Goal: Information Seeking & Learning: Learn about a topic

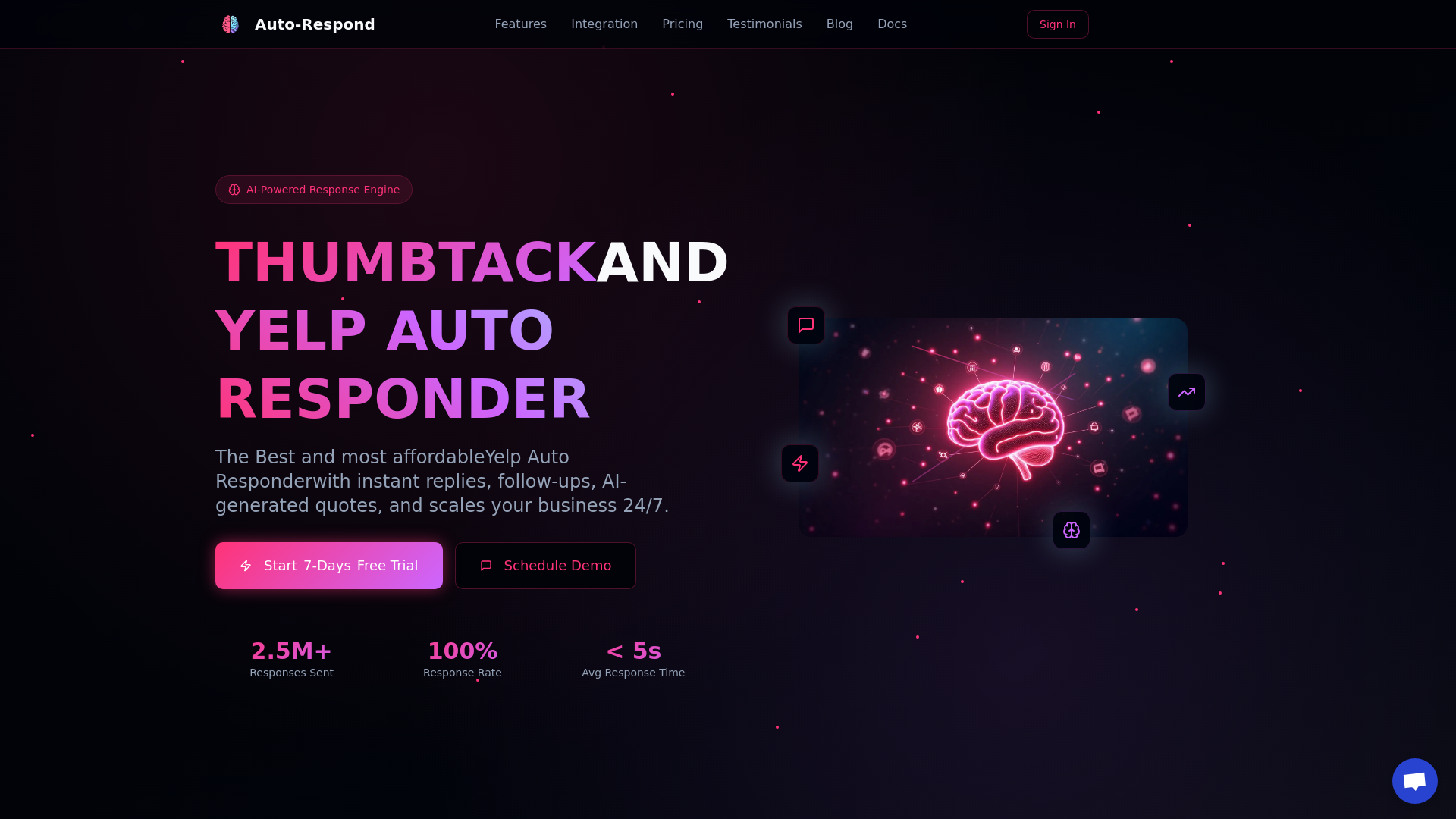
click at [827, 24] on link "Blog" at bounding box center [840, 25] width 26 height 19
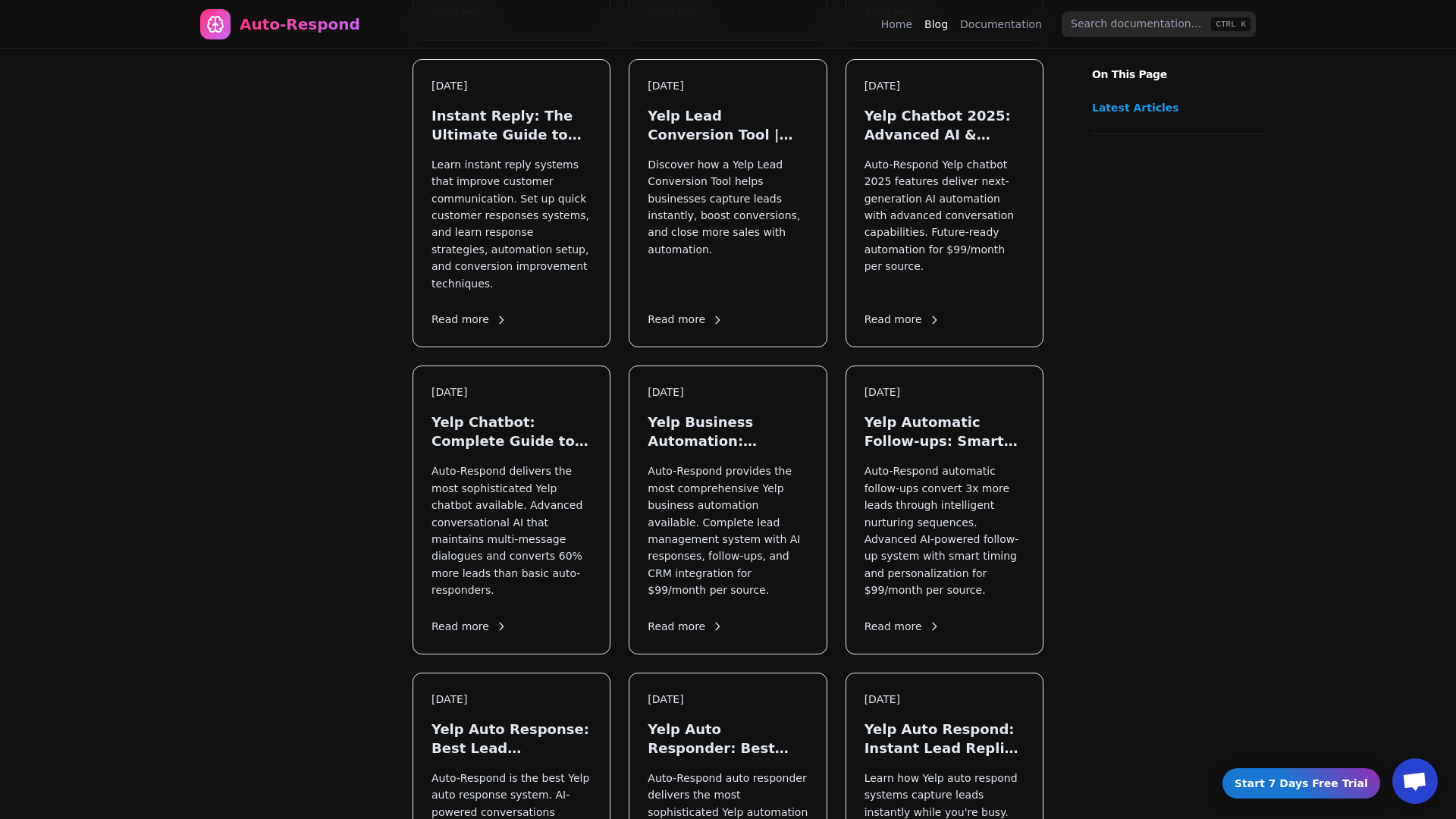
scroll to position [1090, 0]
